Goal: Transaction & Acquisition: Purchase product/service

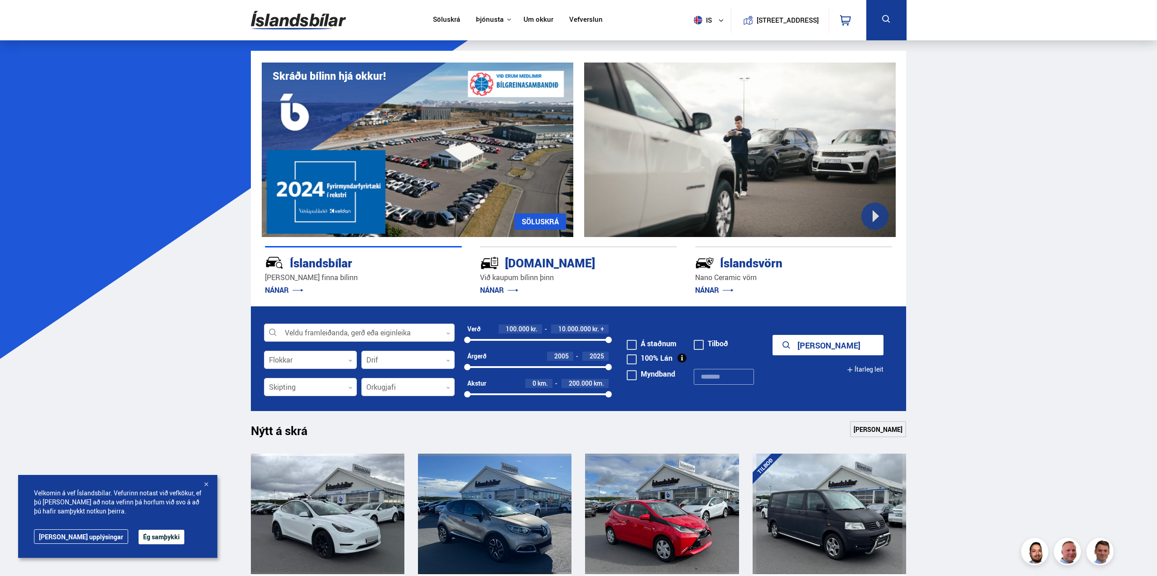
click at [396, 324] on div at bounding box center [359, 333] width 191 height 18
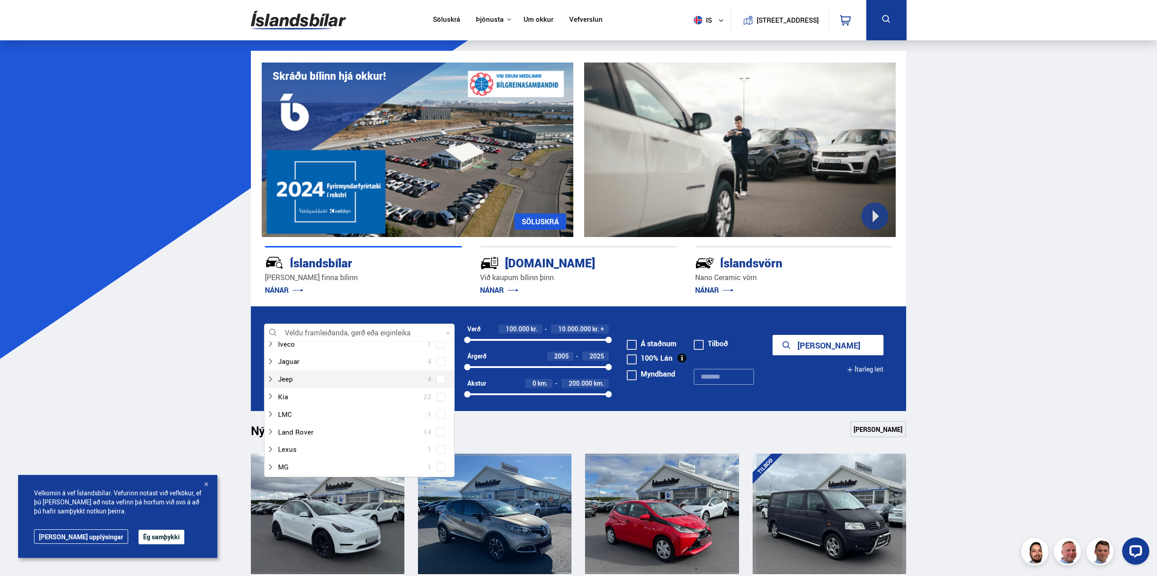
scroll to position [272, 0]
click at [346, 374] on div at bounding box center [350, 375] width 167 height 13
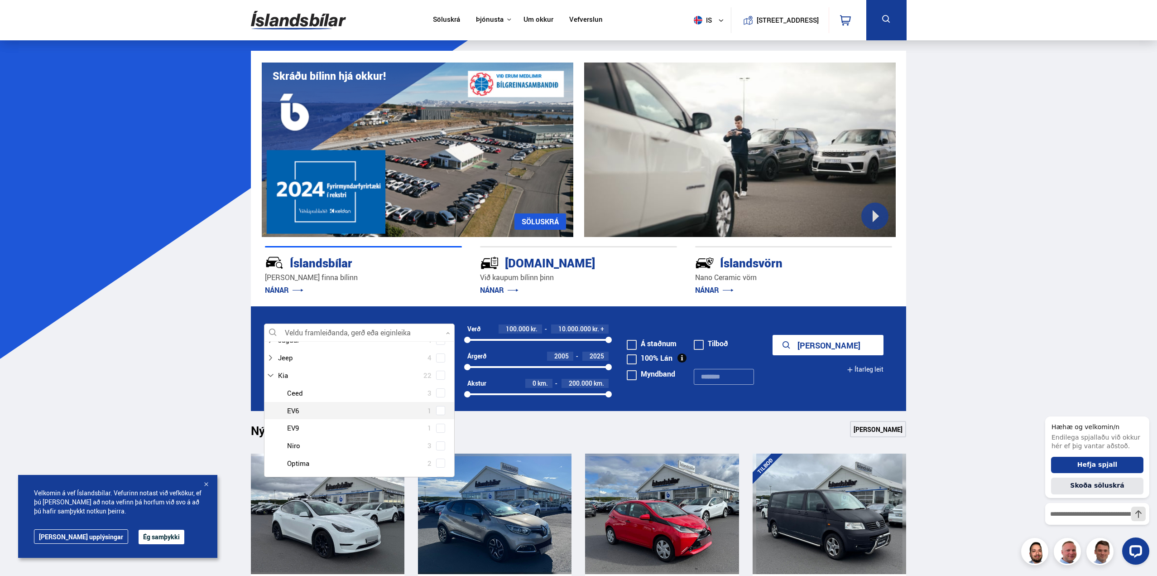
scroll to position [317, 0]
click at [333, 362] on div at bounding box center [368, 365] width 167 height 13
click at [444, 361] on div at bounding box center [368, 365] width 167 height 13
click at [432, 363] on div at bounding box center [368, 365] width 167 height 13
click at [439, 363] on span at bounding box center [441, 365] width 4 height 4
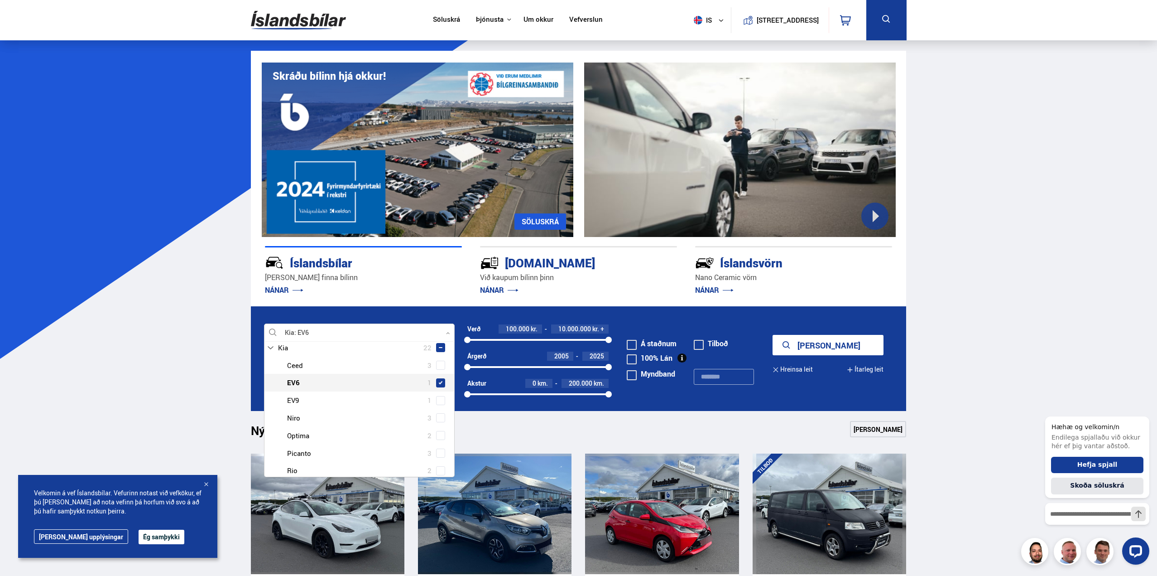
scroll to position [335, 0]
click at [803, 340] on icon "submit" at bounding box center [798, 345] width 11 height 11
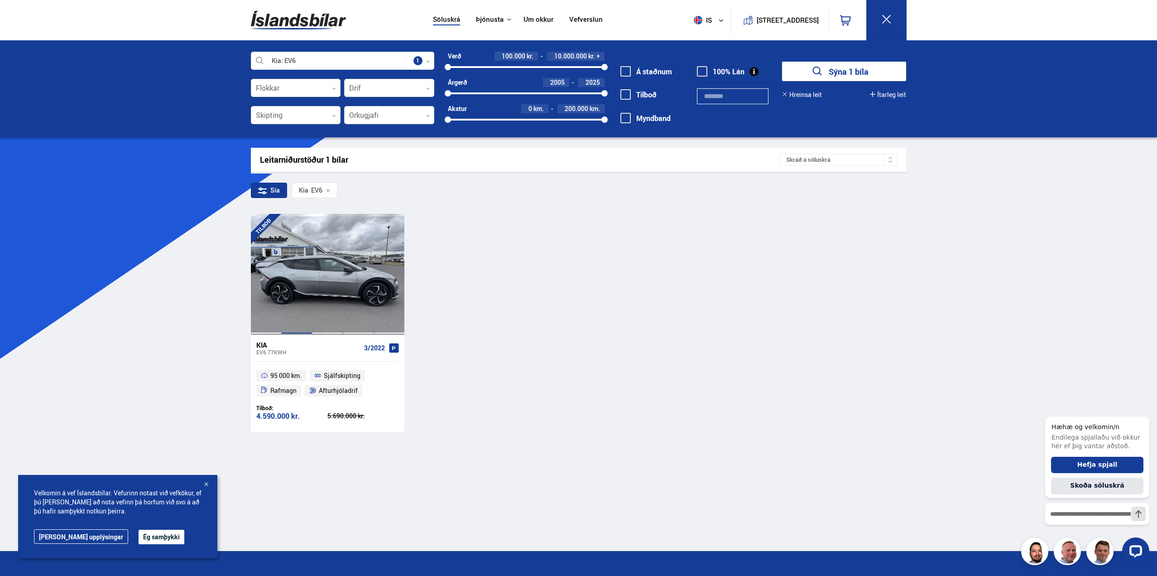
click at [301, 329] on div at bounding box center [296, 274] width 31 height 120
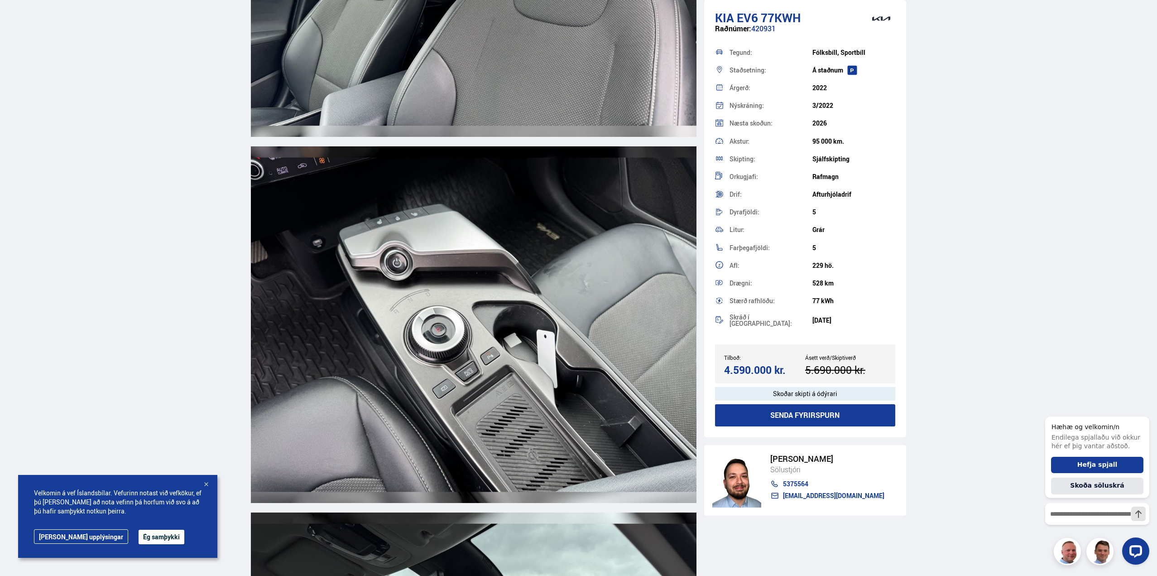
scroll to position [5797, 0]
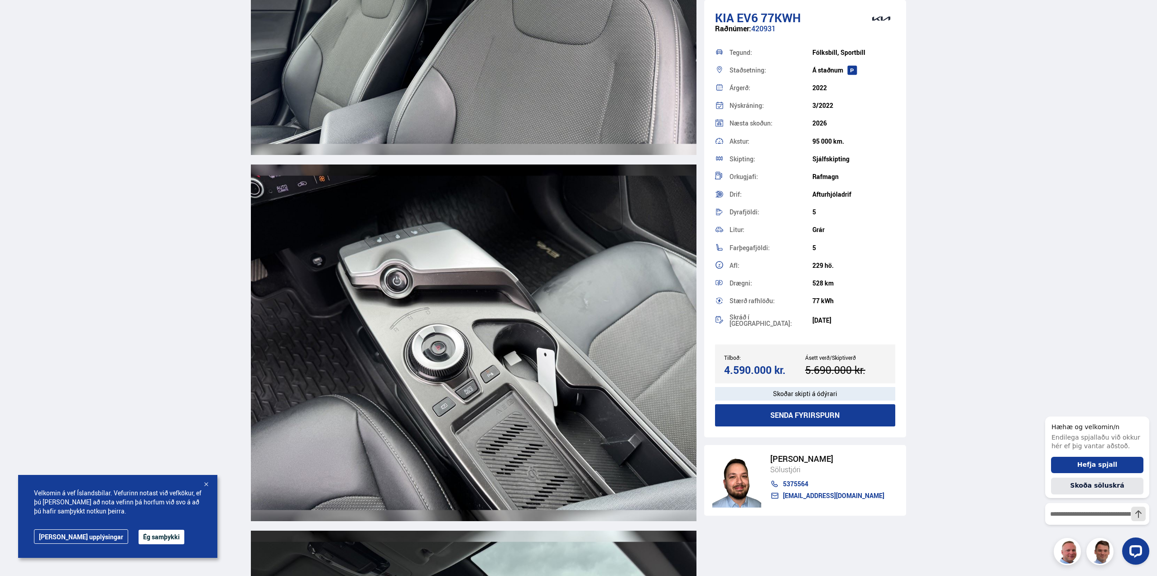
click at [588, 278] on img at bounding box center [474, 342] width 446 height 356
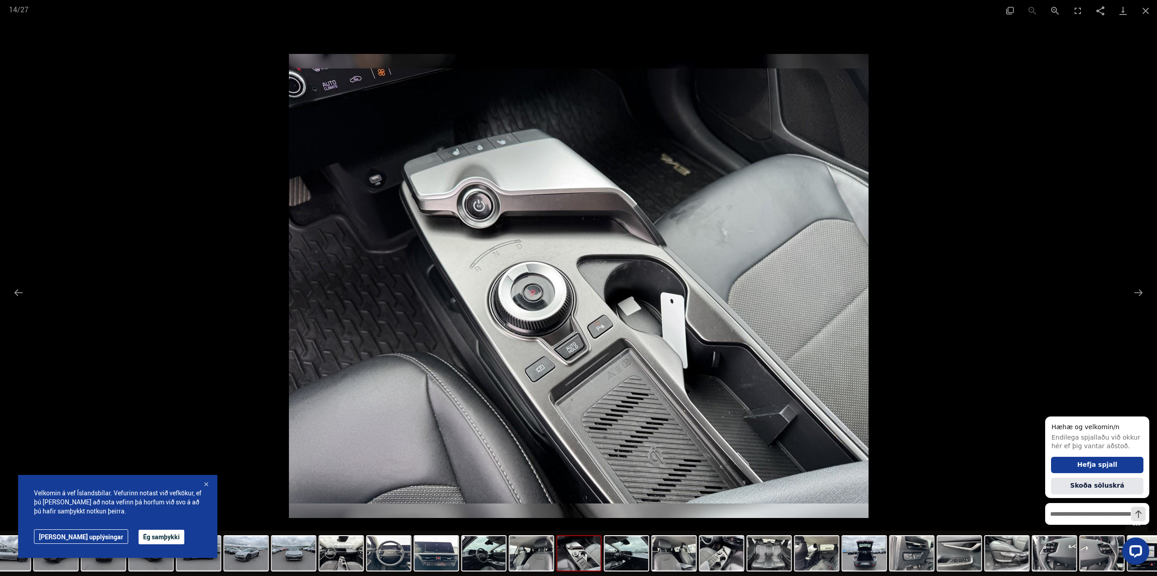
scroll to position [5616, 0]
click at [337, 247] on img at bounding box center [579, 286] width 580 height 464
click at [38, 279] on div at bounding box center [578, 288] width 1157 height 576
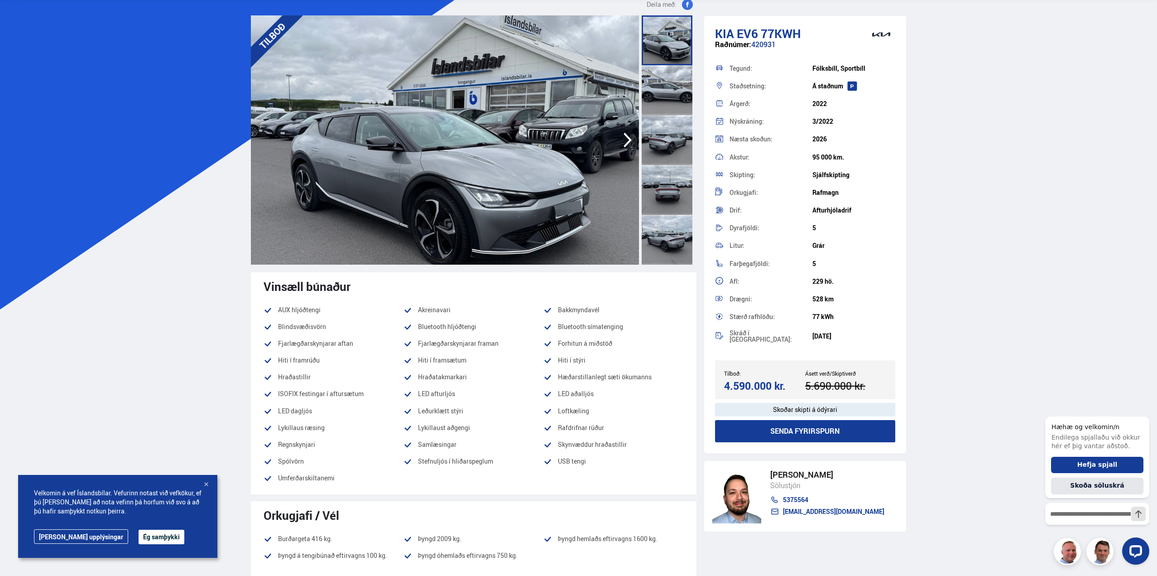
scroll to position [0, 0]
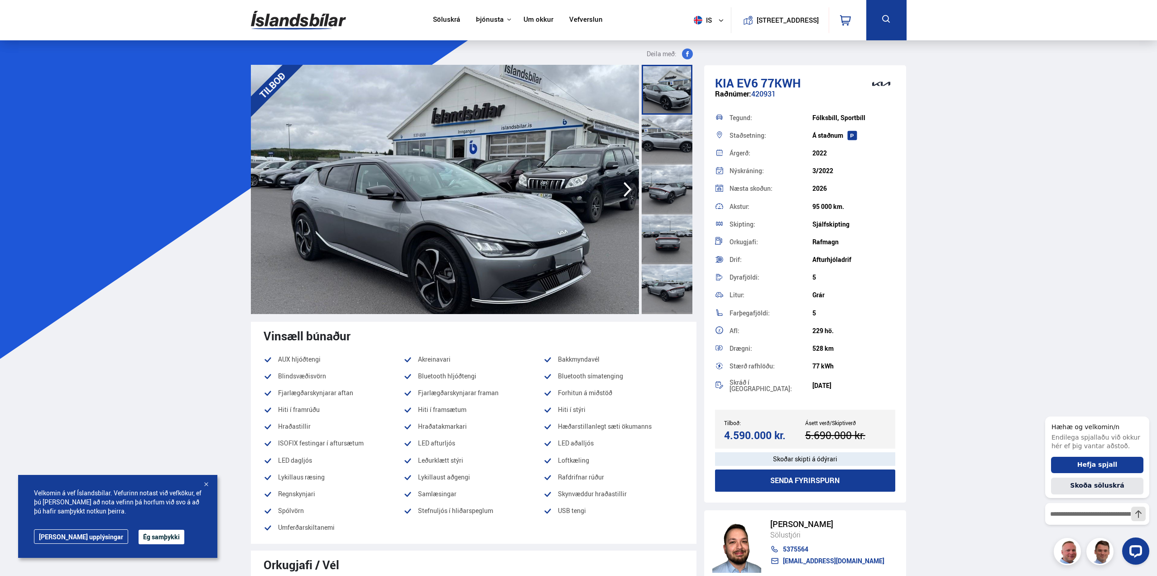
click at [328, 15] on img at bounding box center [298, 19] width 95 height 29
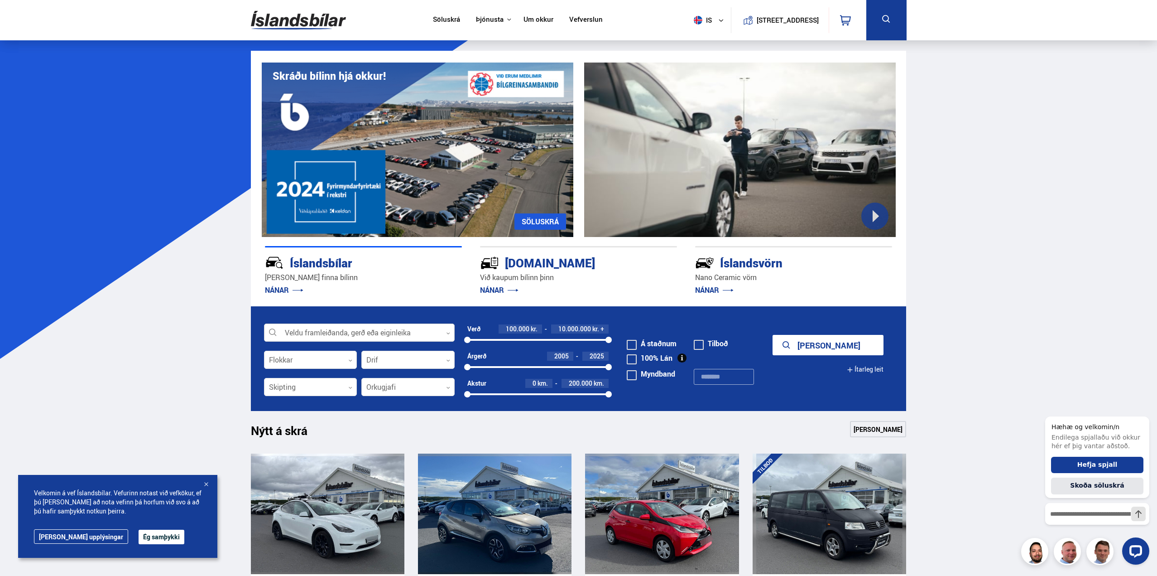
click at [358, 330] on div at bounding box center [359, 333] width 191 height 18
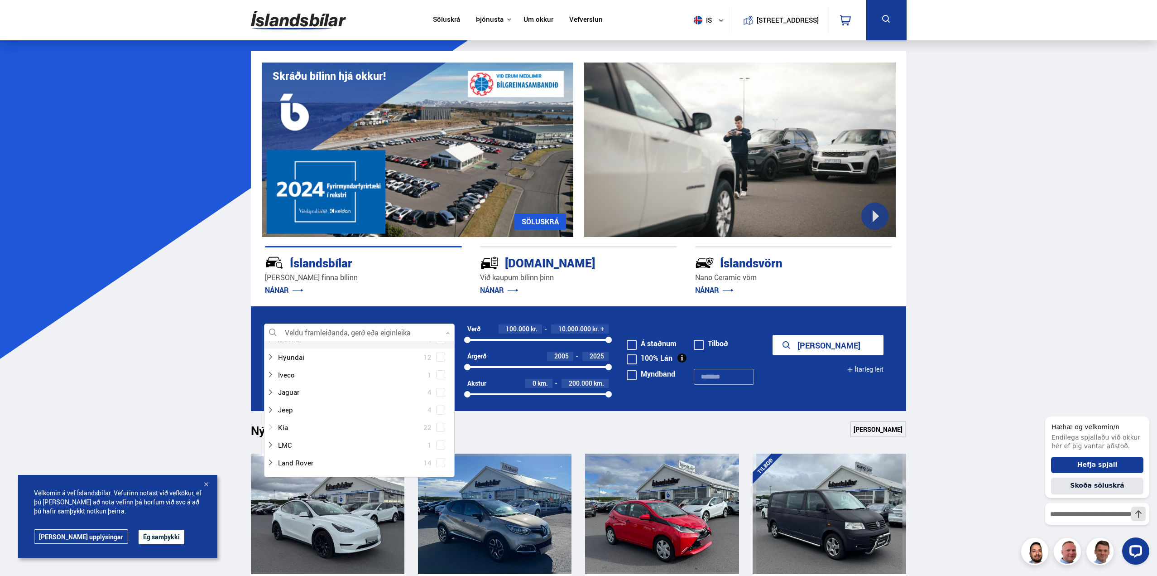
scroll to position [226, 0]
click at [304, 418] on div at bounding box center [350, 420] width 167 height 13
click at [439, 421] on span at bounding box center [441, 420] width 4 height 4
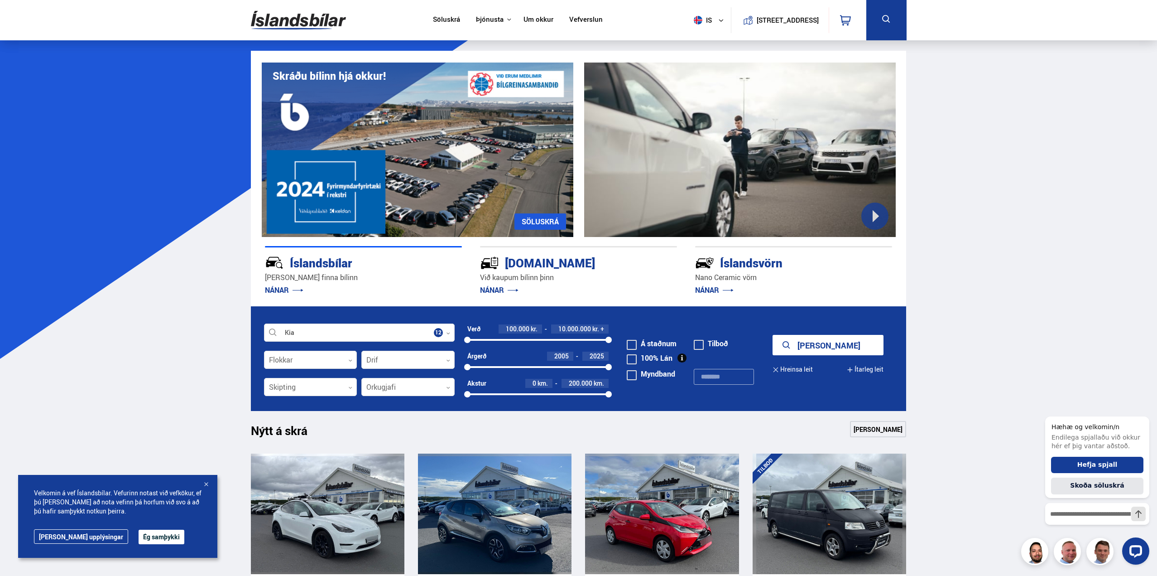
click at [855, 343] on button "[PERSON_NAME]" at bounding box center [828, 345] width 111 height 20
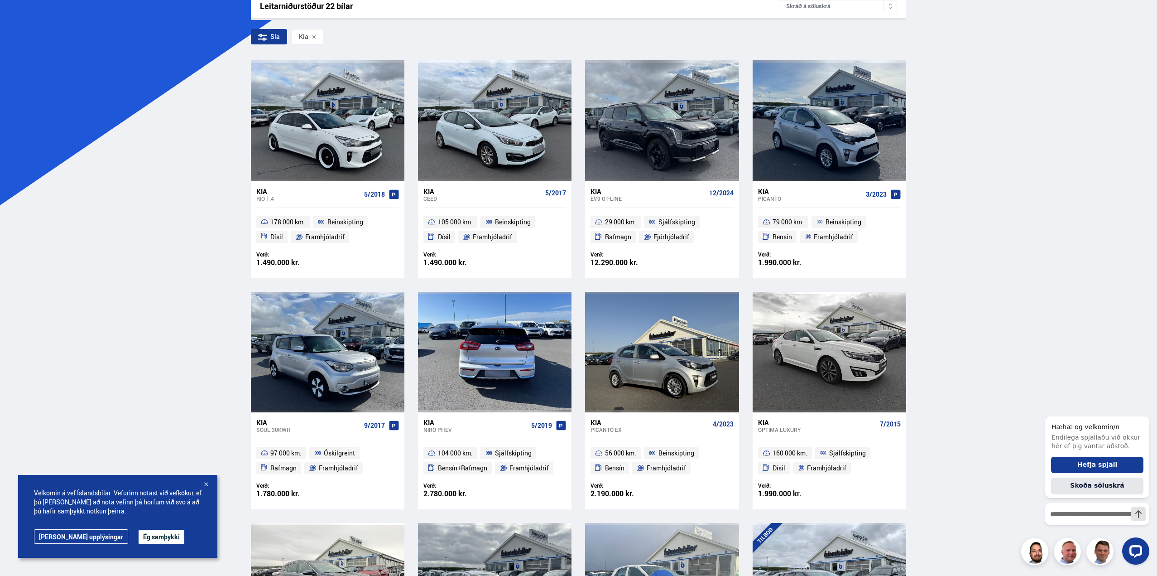
scroll to position [181, 0]
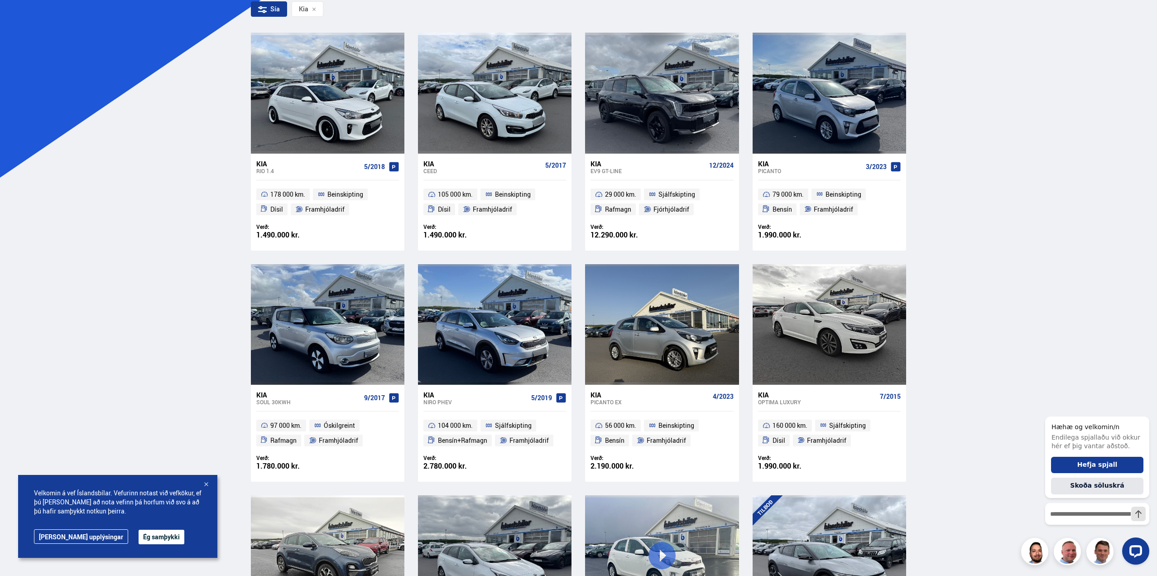
click at [139, 538] on button "Ég samþykki" at bounding box center [162, 536] width 46 height 14
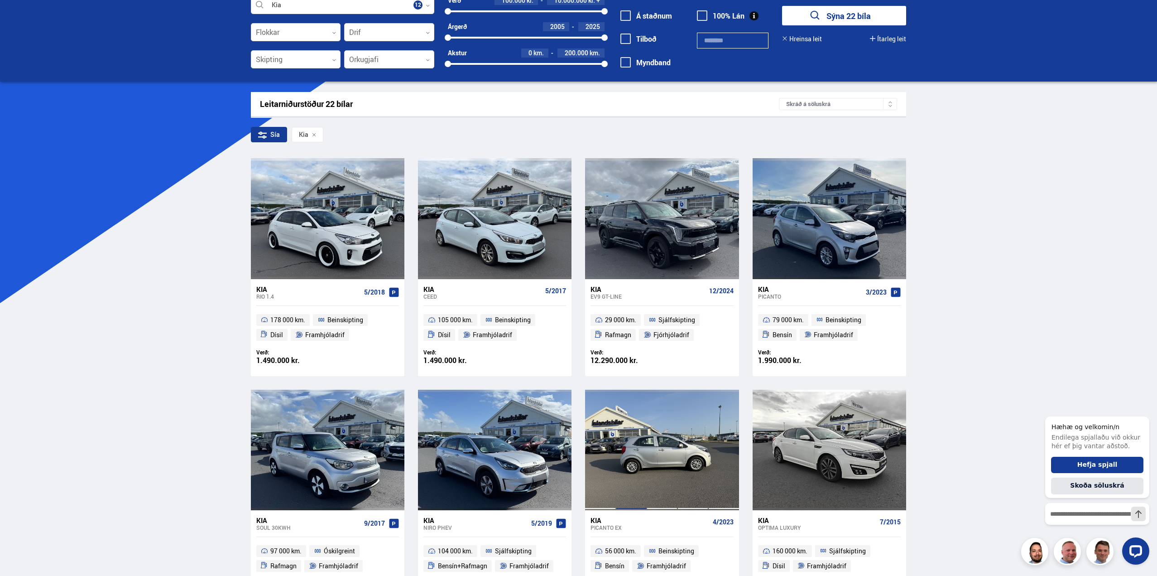
scroll to position [136, 0]
